Goal: Task Accomplishment & Management: Complete application form

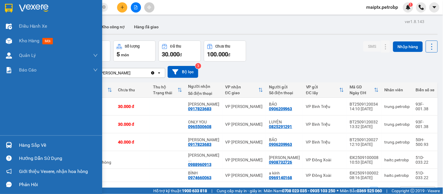
click at [15, 146] on div "Hàng sắp về" at bounding box center [51, 145] width 102 height 13
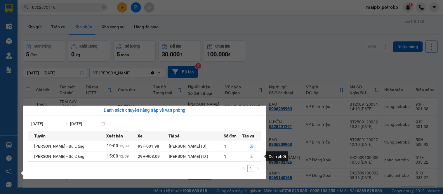
click at [248, 156] on button "button" at bounding box center [251, 156] width 19 height 9
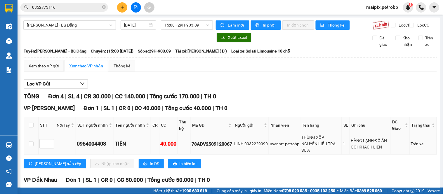
click at [27, 148] on td at bounding box center [31, 143] width 15 height 21
click at [32, 146] on input "checkbox" at bounding box center [31, 144] width 5 height 5
checkbox input "true"
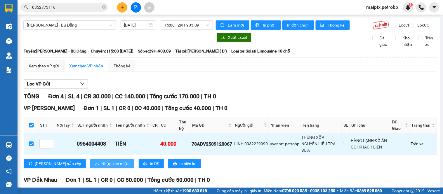
click at [101, 167] on span "Nhập kho nhận" at bounding box center [115, 164] width 28 height 6
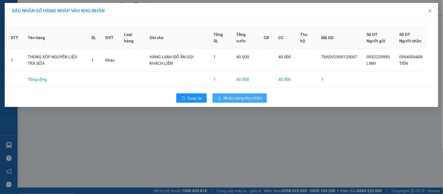
click at [242, 101] on span "Nhập hàng kho nhận" at bounding box center [243, 98] width 39 height 6
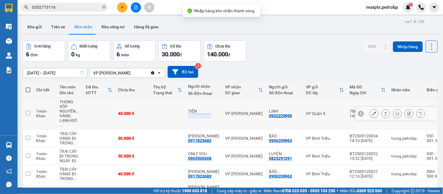
drag, startPoint x: 212, startPoint y: 114, endPoint x: 187, endPoint y: 116, distance: 24.3
click at [187, 116] on td "TIÊN 0964004408" at bounding box center [203, 114] width 37 height 32
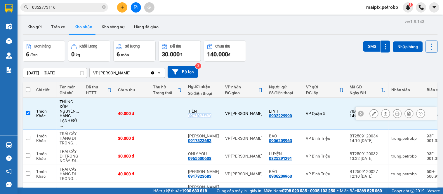
copy div "0964004408"
click at [40, 120] on td "1 món Khác" at bounding box center [44, 114] width 23 height 32
checkbox input "false"
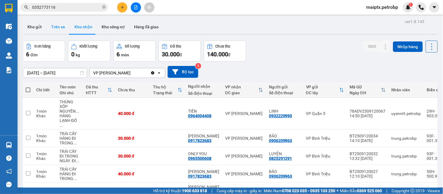
click at [59, 24] on button "Trên xe" at bounding box center [57, 27] width 23 height 14
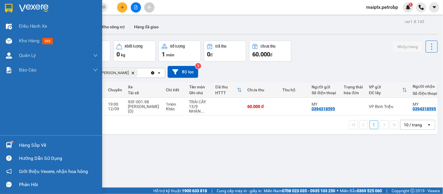
click at [12, 146] on img at bounding box center [9, 145] width 6 height 6
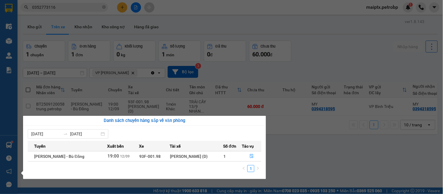
click at [281, 144] on section "Kết quả tìm kiếm ( 0 ) Bộ lọc No Data 0352773116 maiptx.petrobp 1 Điều hành xe …" at bounding box center [221, 97] width 443 height 194
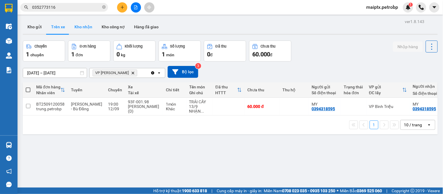
click at [84, 30] on button "Kho nhận" at bounding box center [83, 27] width 27 height 14
type input "[DATE] – [DATE]"
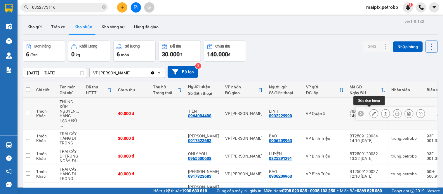
click at [372, 112] on icon at bounding box center [374, 114] width 4 height 4
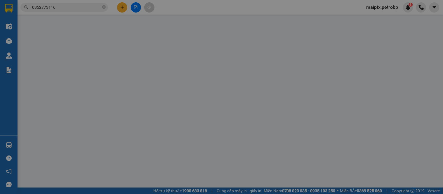
type input "0932229990"
type input "LINH"
type input "0964004408"
type input "TIÊN"
type input "40.000"
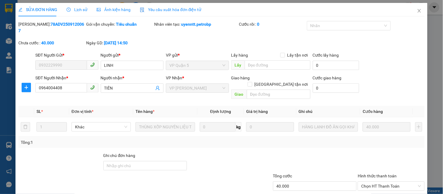
click at [50, 25] on b "78ADV2509120067" at bounding box center [51, 27] width 66 height 11
copy b "78ADV2509120067"
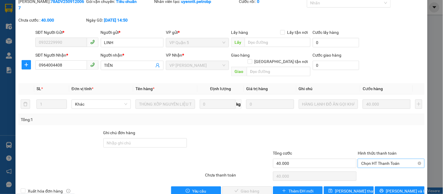
click at [371, 159] on span "Chọn HT Thanh Toán" at bounding box center [391, 163] width 60 height 9
click at [368, 160] on div "Tại văn phòng" at bounding box center [387, 162] width 59 height 6
type input "0"
click at [244, 188] on span "[PERSON_NAME] và Giao hàng" at bounding box center [261, 191] width 56 height 6
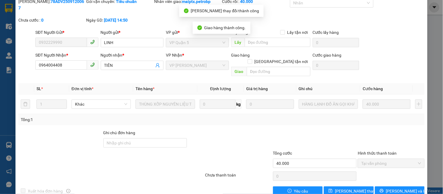
scroll to position [0, 0]
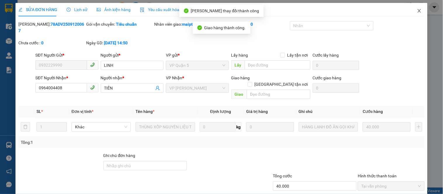
click at [417, 10] on icon "close" at bounding box center [419, 10] width 5 height 5
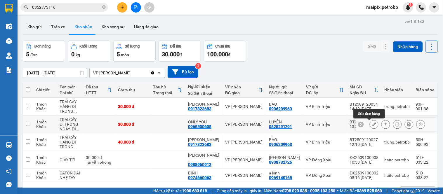
click at [372, 126] on icon at bounding box center [374, 124] width 4 height 4
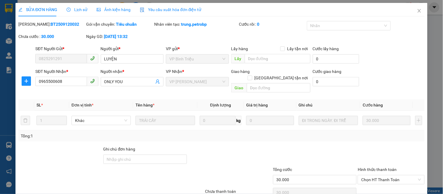
type input "0825291291"
type input "LUYỆN"
type input "0965500608"
type input "ONLY YOU"
type input "30.000"
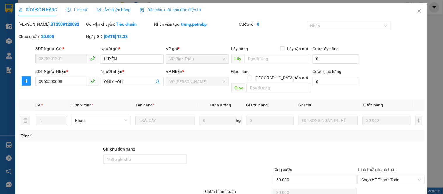
click at [50, 24] on b "BT2509120032" at bounding box center [64, 24] width 29 height 5
copy b "BT2509120032"
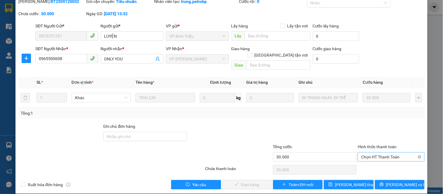
click at [366, 153] on span "Chọn HT Thanh Toán" at bounding box center [391, 157] width 60 height 9
click at [366, 160] on div "Tại văn phòng" at bounding box center [387, 162] width 59 height 6
type input "0"
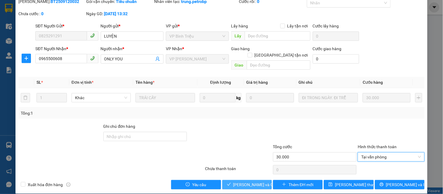
click at [237, 182] on span "[PERSON_NAME] và Giao hàng" at bounding box center [261, 185] width 56 height 6
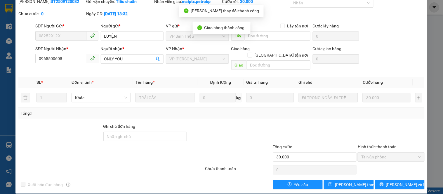
scroll to position [0, 0]
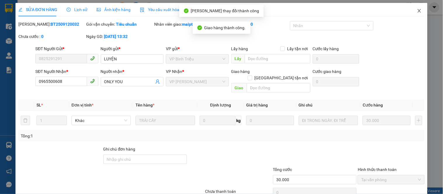
click at [417, 11] on icon "close" at bounding box center [419, 10] width 5 height 5
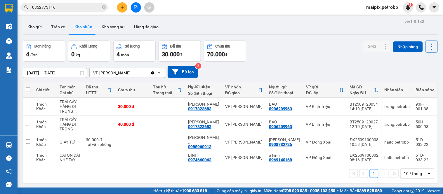
click at [44, 72] on input "[DATE] – [DATE]" at bounding box center [55, 72] width 64 height 9
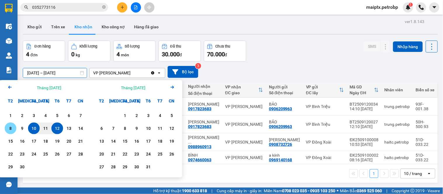
click at [11, 128] on div "8" at bounding box center [10, 128] width 8 height 7
click at [53, 127] on div "12" at bounding box center [57, 128] width 8 height 7
type input "[DATE] – [DATE]"
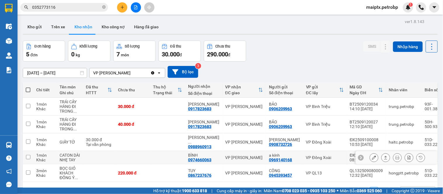
scroll to position [27, 0]
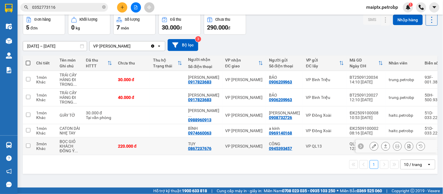
click at [372, 148] on icon at bounding box center [374, 146] width 4 height 4
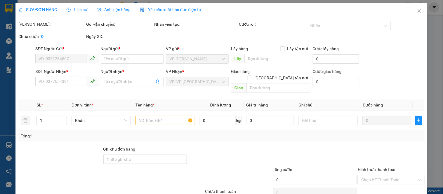
type input "0945393457"
type input "CÔNG"
type input "0867237676"
type input "TUY"
type input "220.000"
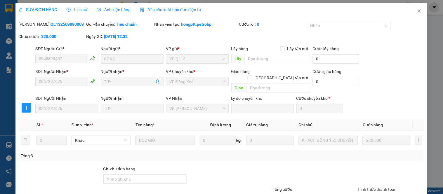
click at [50, 25] on b "QL132509080009" at bounding box center [66, 24] width 33 height 5
copy b "QL132509080009"
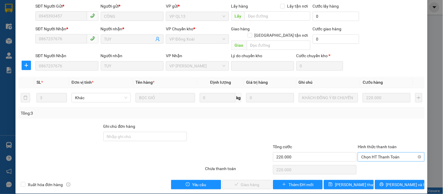
click at [370, 153] on span "Chọn HT Thanh Toán" at bounding box center [391, 157] width 60 height 9
click at [363, 159] on div "Tại văn phòng" at bounding box center [387, 162] width 59 height 6
type input "0"
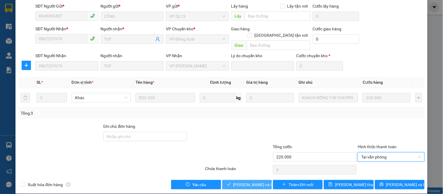
click at [244, 182] on span "[PERSON_NAME] và Giao hàng" at bounding box center [261, 185] width 56 height 6
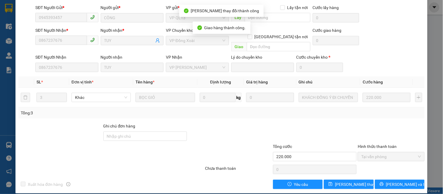
scroll to position [0, 0]
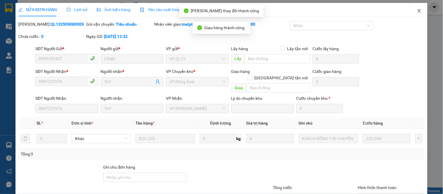
click at [417, 11] on icon "close" at bounding box center [419, 10] width 5 height 5
